Goal: Find specific page/section: Find specific page/section

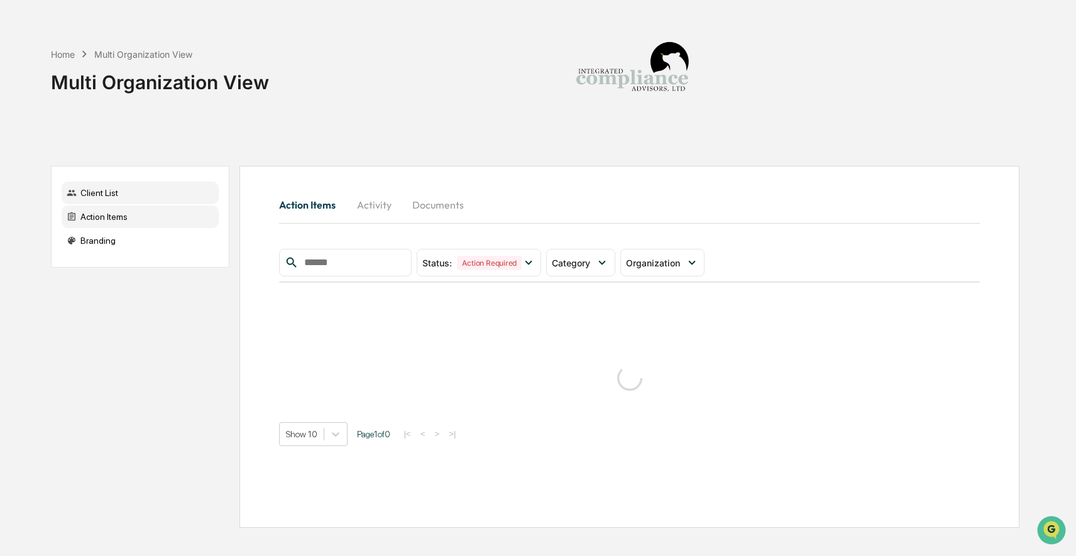
click at [159, 197] on div "Client List" at bounding box center [140, 193] width 157 height 23
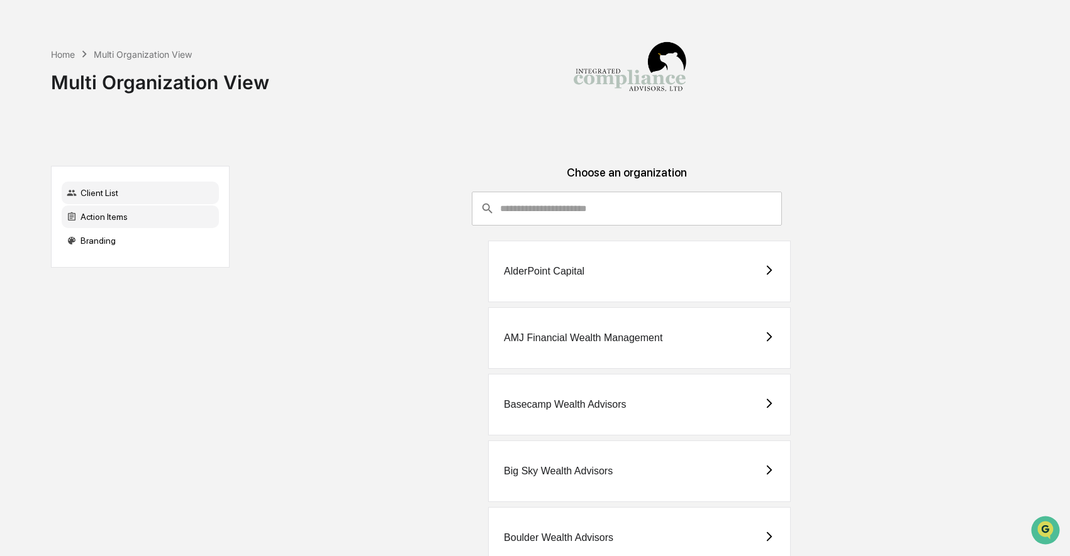
click at [128, 216] on div "Action Items" at bounding box center [140, 217] width 157 height 23
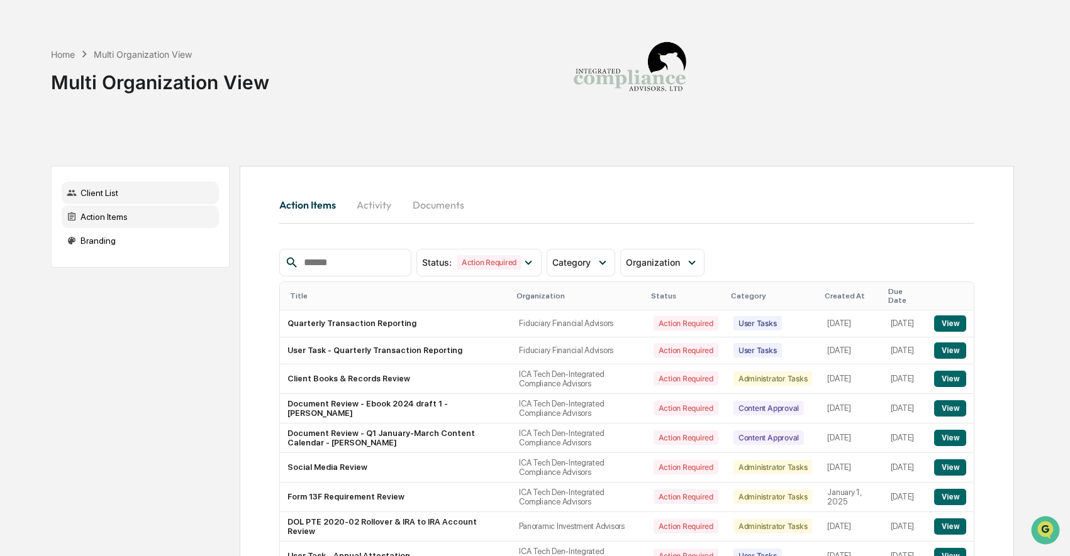
click at [118, 199] on div "Client List" at bounding box center [140, 193] width 157 height 23
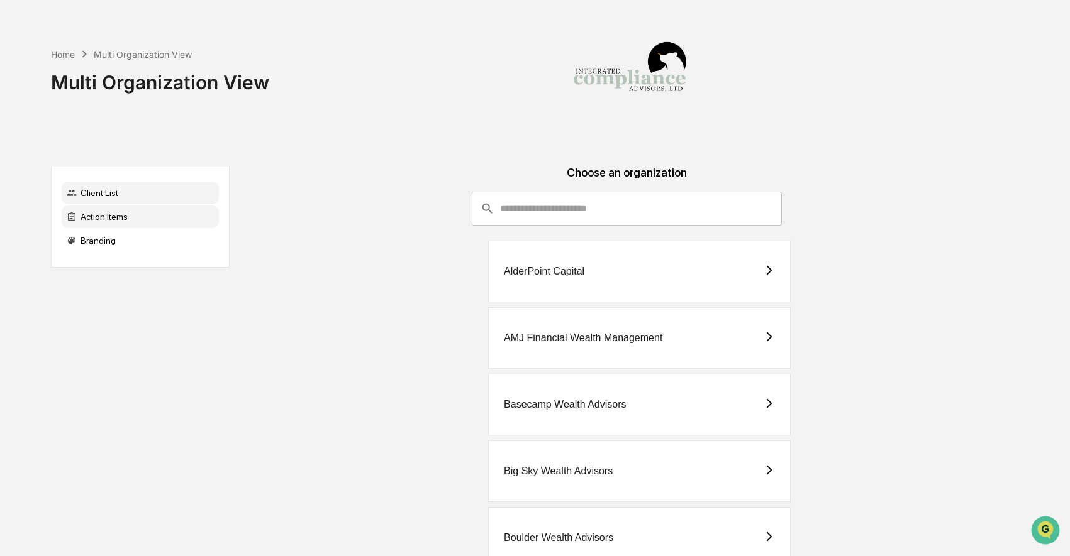
click at [147, 226] on div "Action Items" at bounding box center [140, 217] width 157 height 23
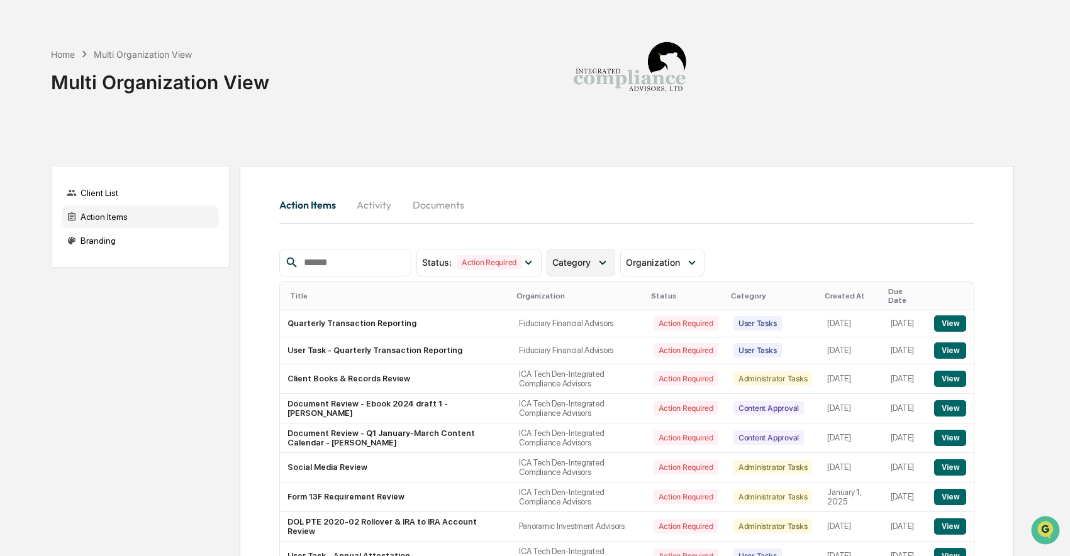
click at [579, 259] on span "Category" at bounding box center [571, 262] width 38 height 11
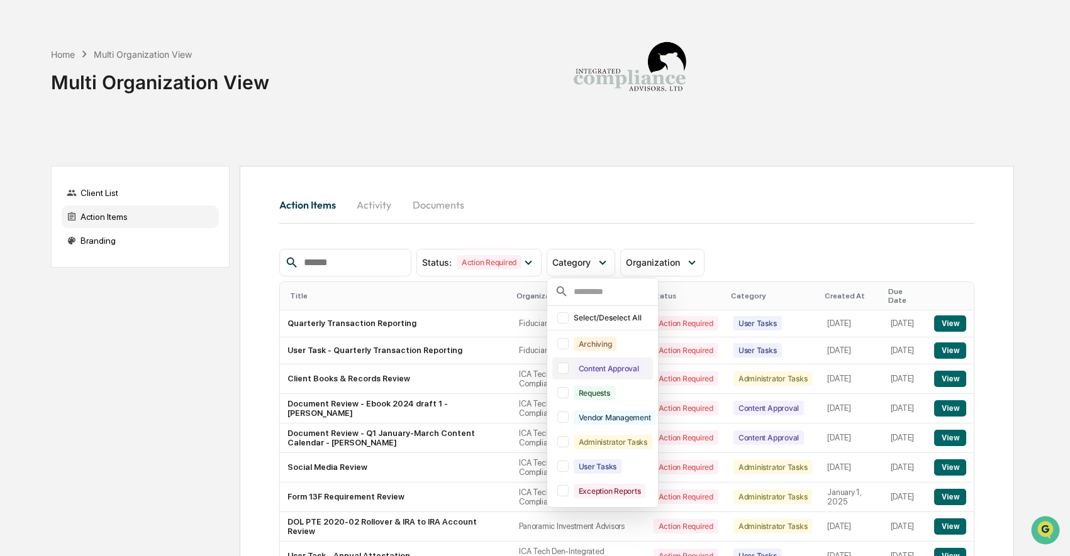
click at [568, 370] on div at bounding box center [562, 368] width 11 height 11
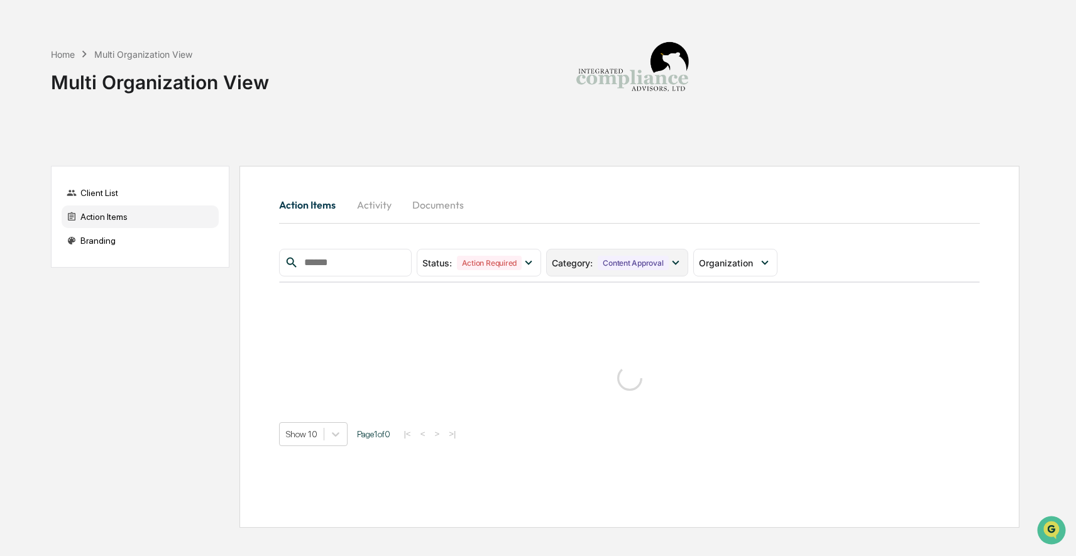
click at [681, 262] on icon at bounding box center [676, 263] width 14 height 14
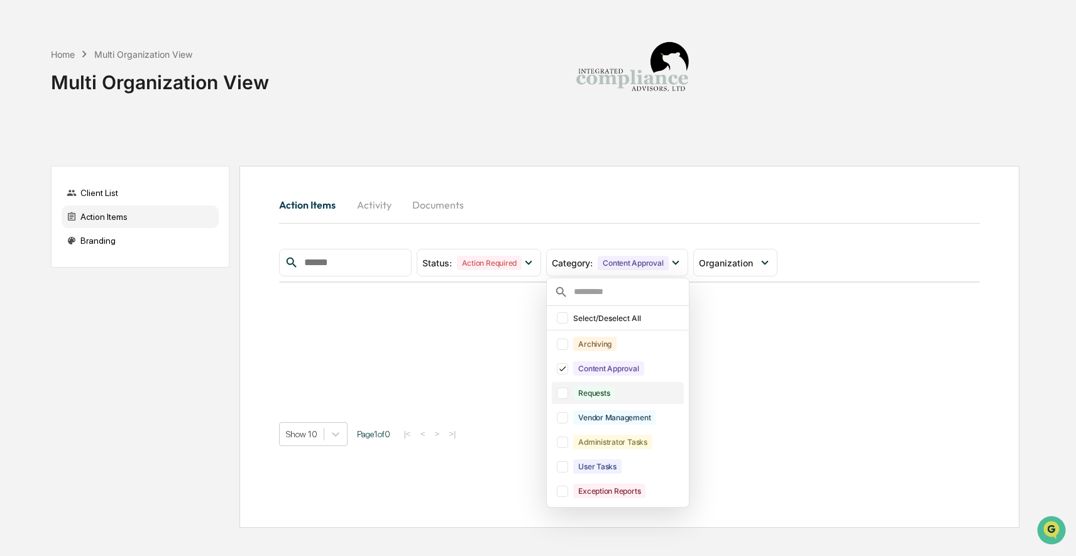
click at [568, 396] on div at bounding box center [562, 393] width 11 height 11
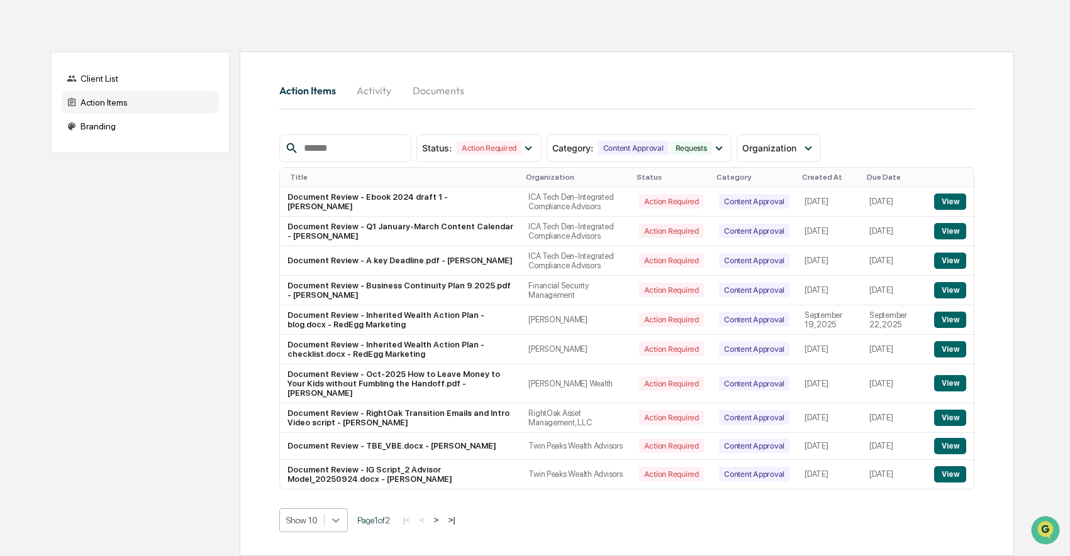
scroll to position [221, 0]
click at [343, 521] on body "Home Multi Organization View Multi Organization View Client List Action Items B…" at bounding box center [535, 221] width 1070 height 671
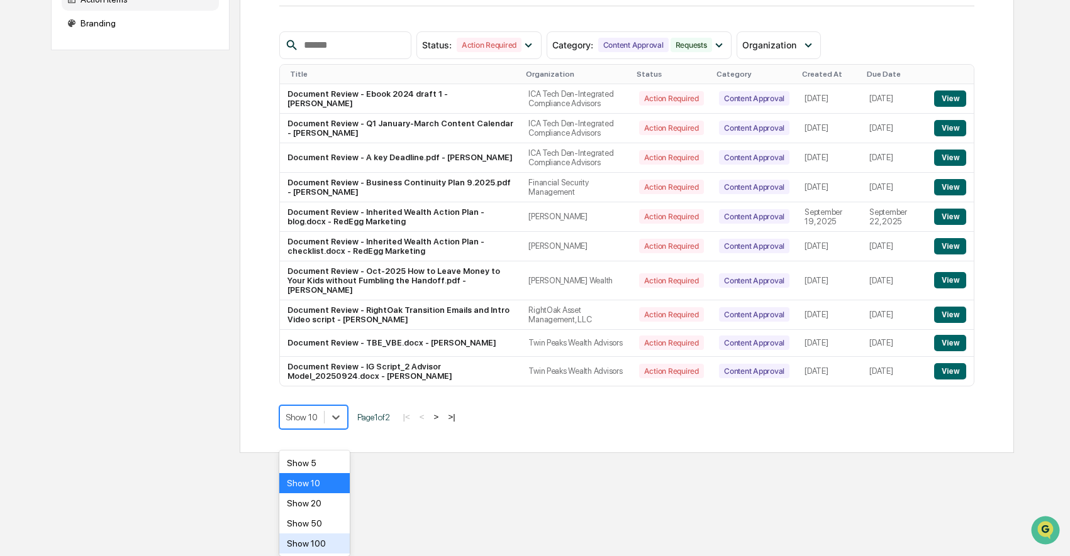
click at [304, 543] on div "Show 100" at bounding box center [314, 544] width 71 height 20
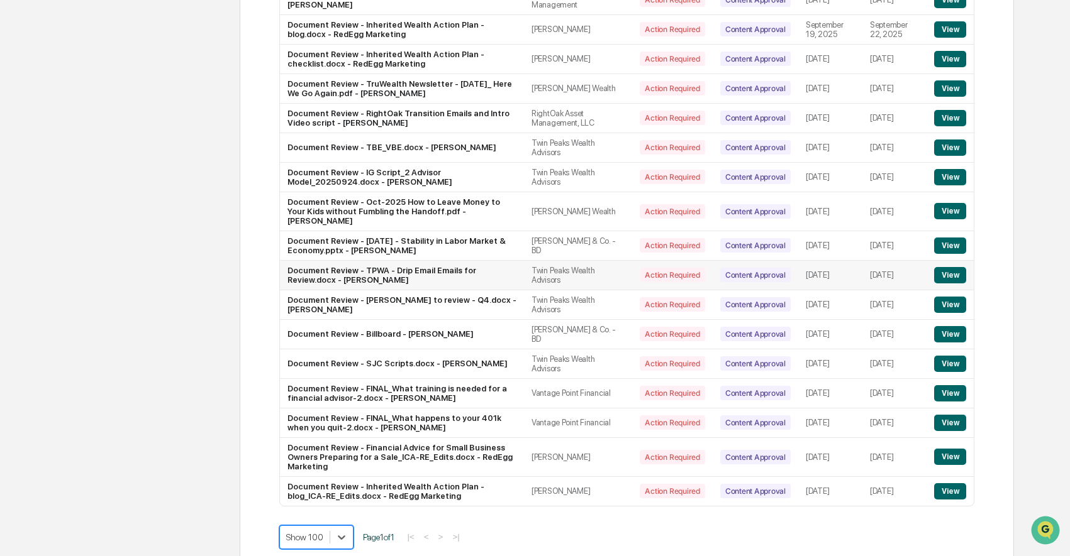
scroll to position [406, 0]
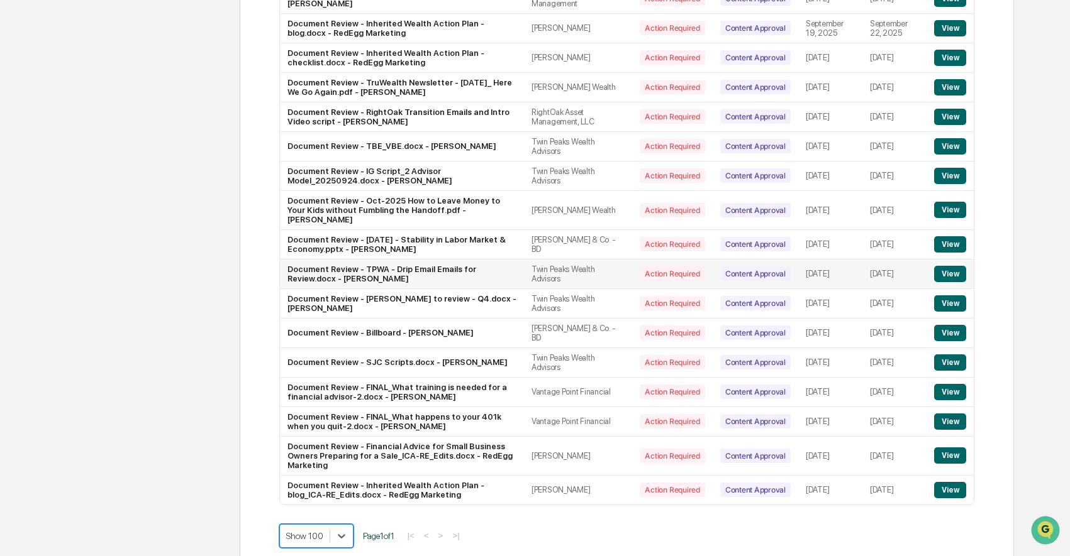
click at [948, 282] on button "View" at bounding box center [950, 274] width 32 height 16
